Goal: Task Accomplishment & Management: Manage account settings

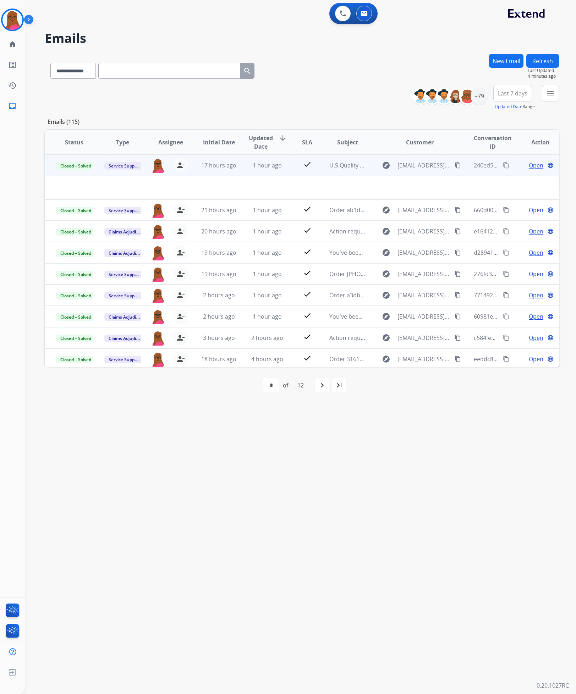
select select "**********"
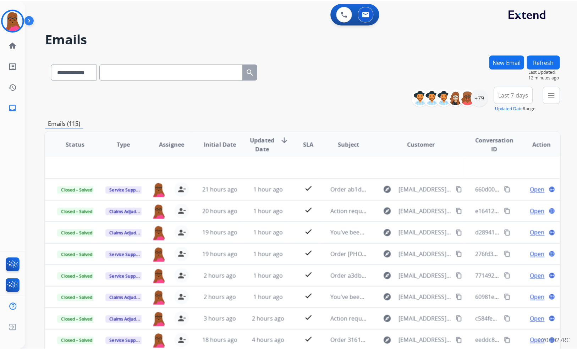
scroll to position [23, 0]
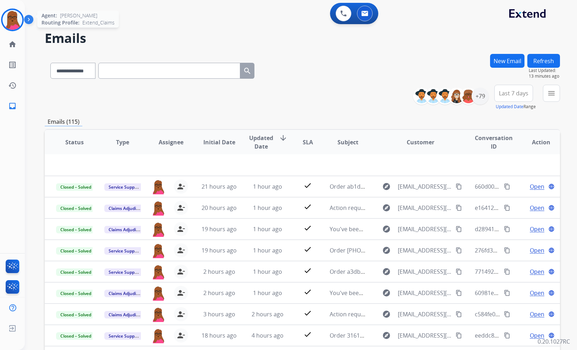
click at [13, 23] on img at bounding box center [12, 20] width 20 height 20
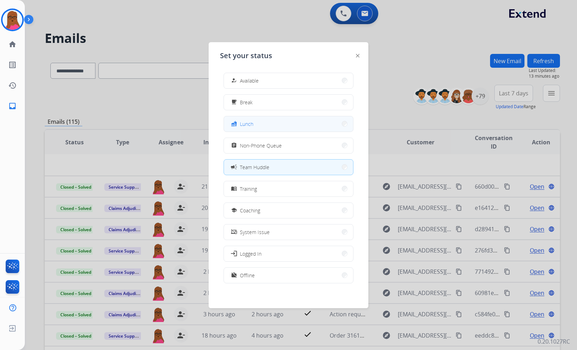
click at [266, 128] on button "fastfood Lunch" at bounding box center [288, 123] width 129 height 15
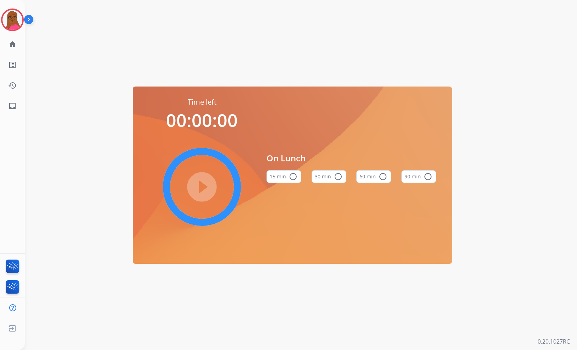
click at [359, 175] on button "60 min radio_button_unchecked" at bounding box center [373, 176] width 35 height 13
click at [205, 183] on mat-icon "play_circle_filled" at bounding box center [202, 187] width 9 height 9
